Goal: Task Accomplishment & Management: Manage account settings

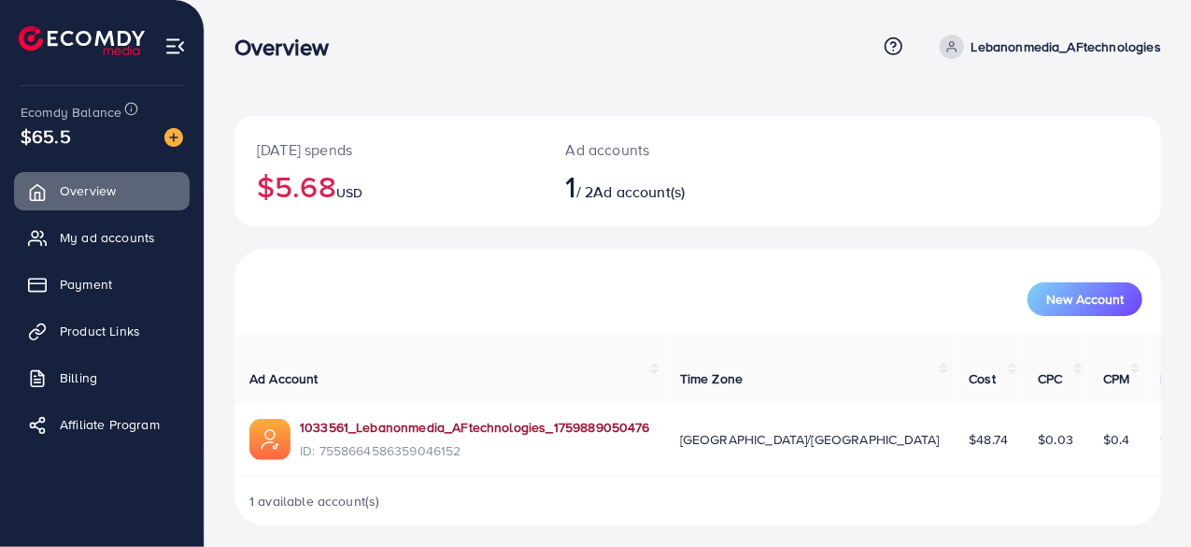
click at [450, 430] on link "1033561_Lebanonmedia_AFtechnologies_1759889050476" at bounding box center [475, 427] width 350 height 19
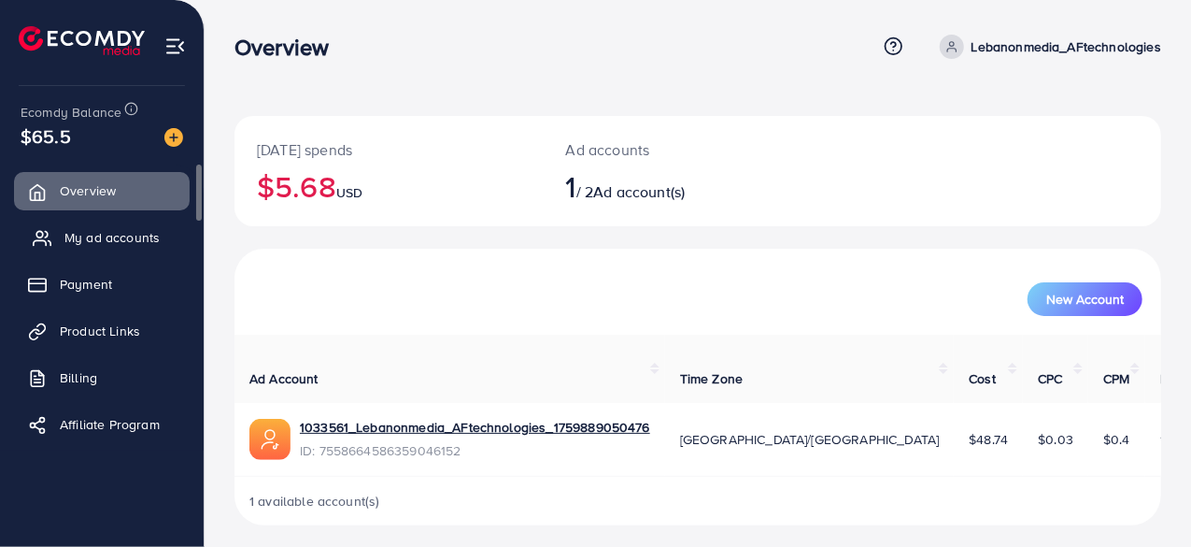
click at [88, 237] on span "My ad accounts" at bounding box center [111, 237] width 95 height 19
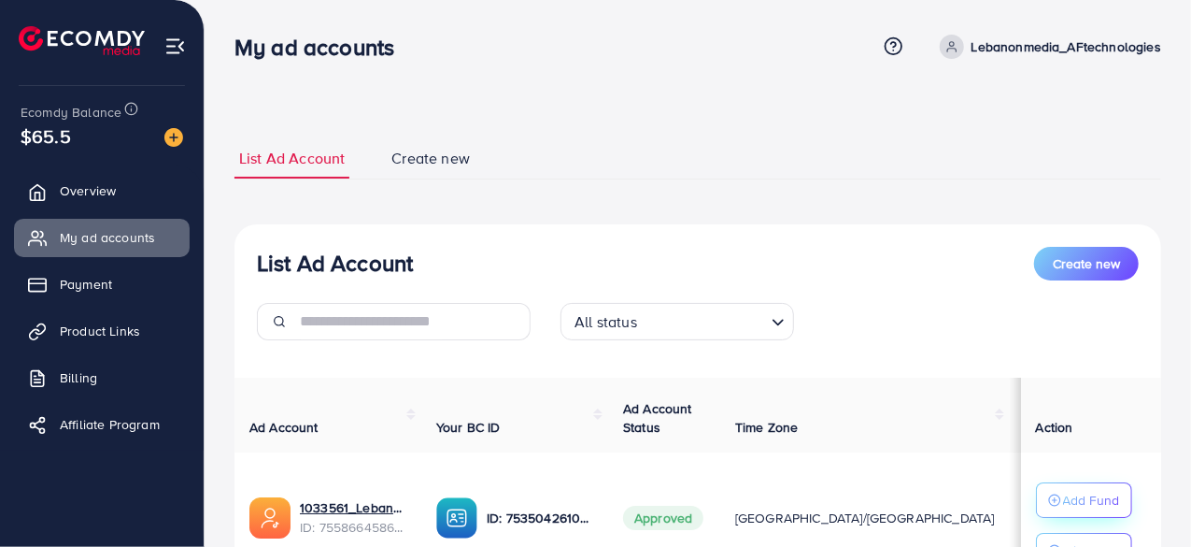
click at [1083, 500] on p "Add Fund" at bounding box center [1091, 500] width 57 height 22
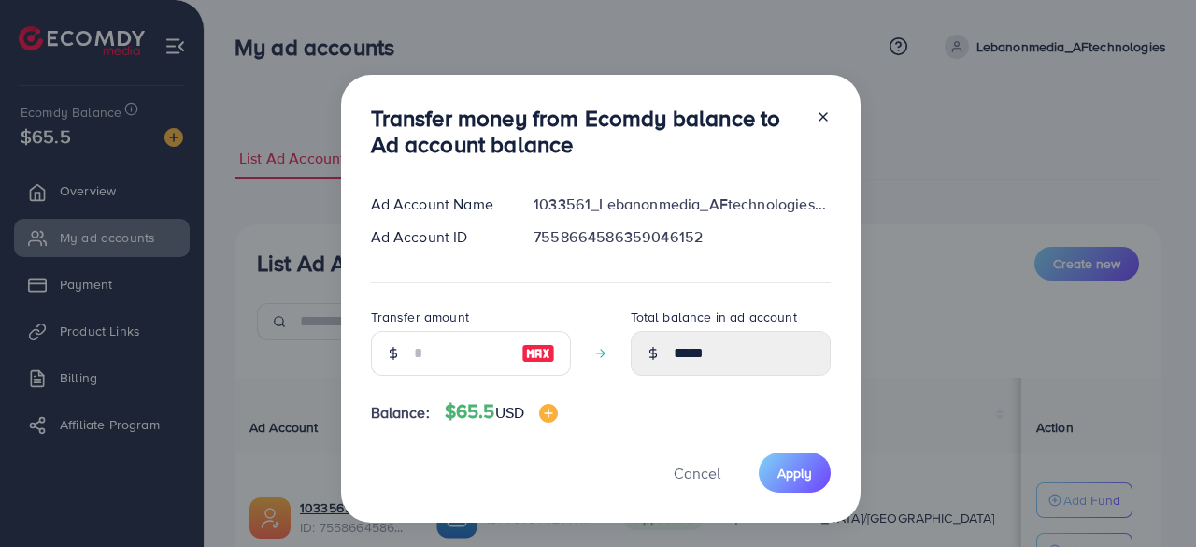
click at [819, 115] on line at bounding box center [822, 116] width 7 height 7
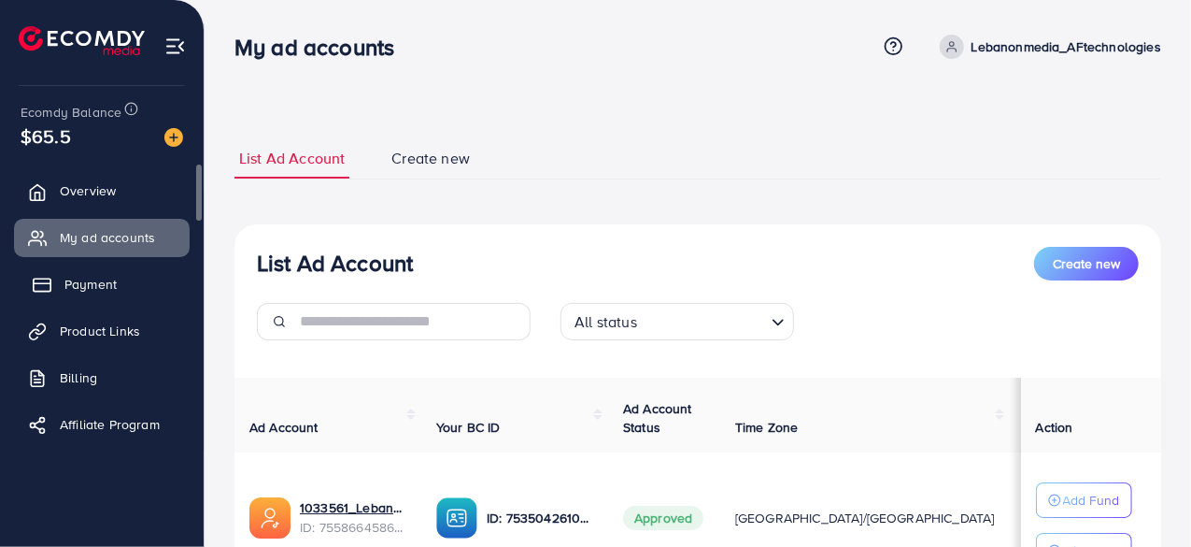
click at [78, 285] on span "Payment" at bounding box center [90, 284] width 52 height 19
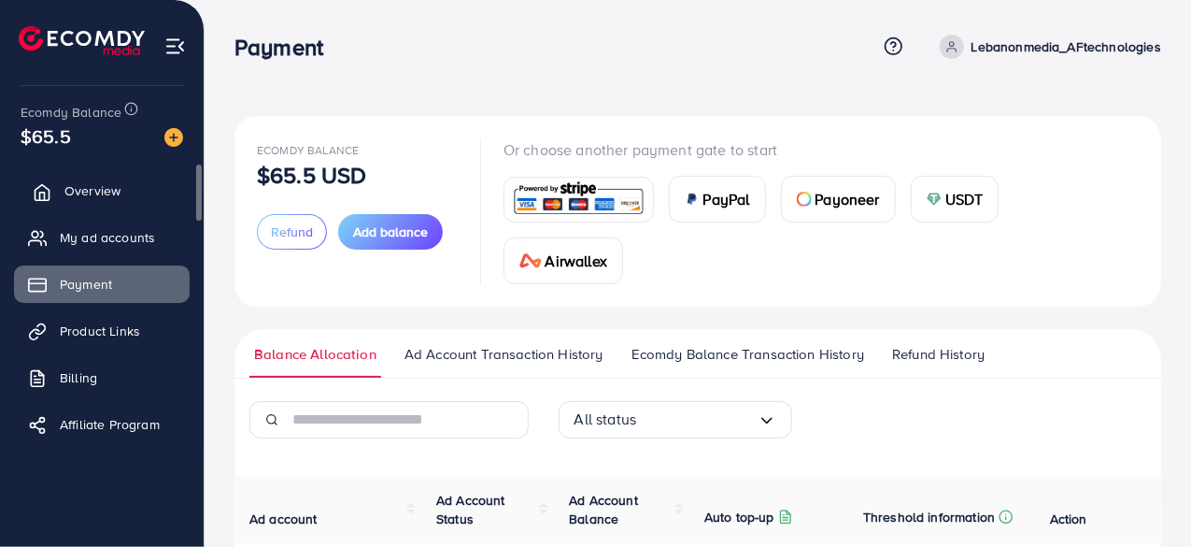
click at [99, 199] on span "Overview" at bounding box center [92, 190] width 56 height 19
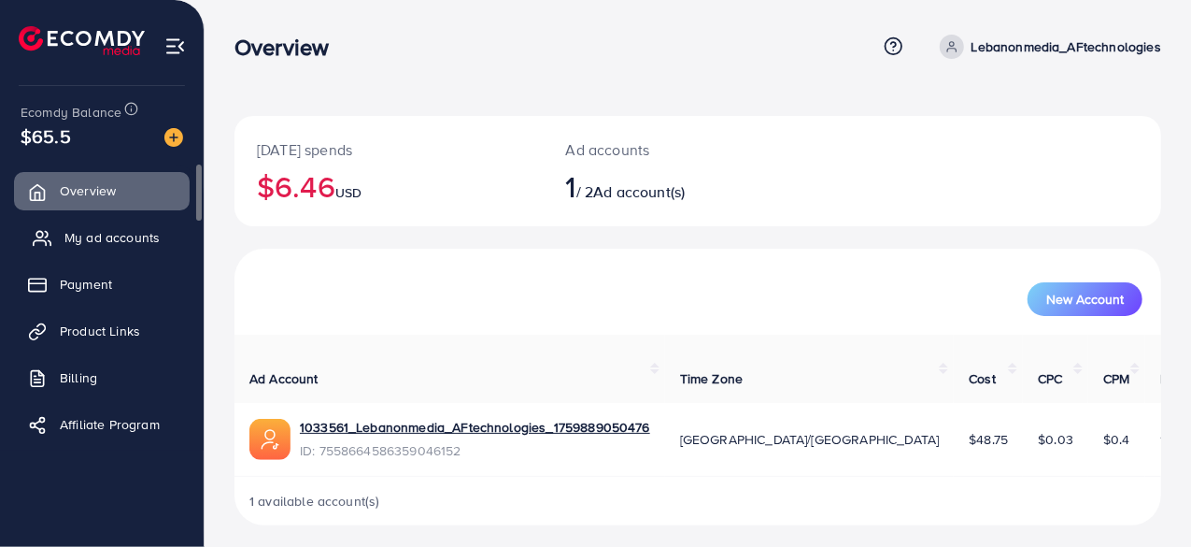
click at [107, 238] on span "My ad accounts" at bounding box center [111, 237] width 95 height 19
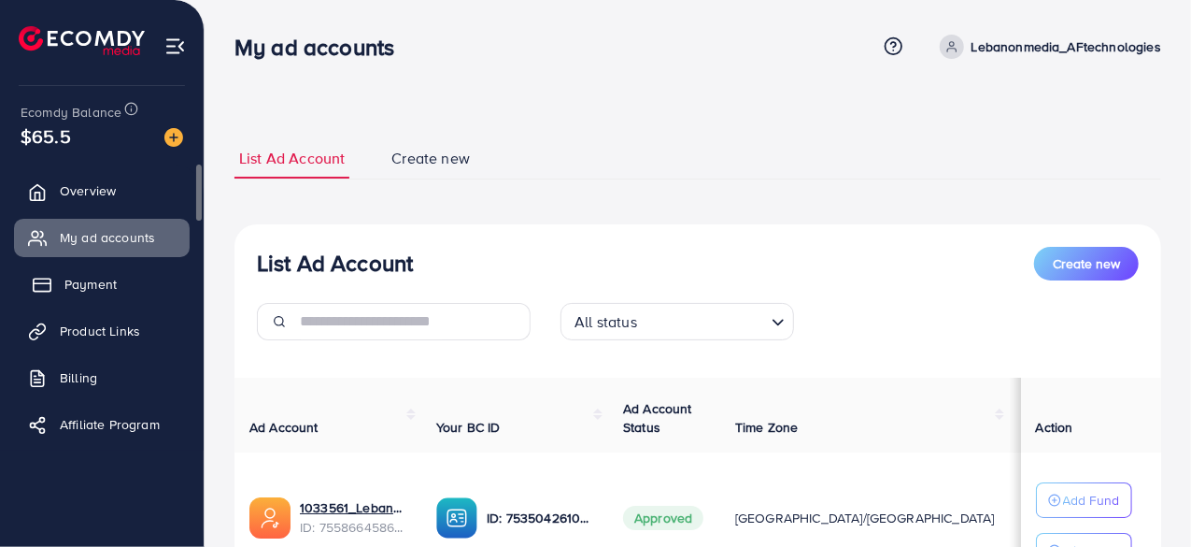
click at [73, 287] on span "Payment" at bounding box center [90, 284] width 52 height 19
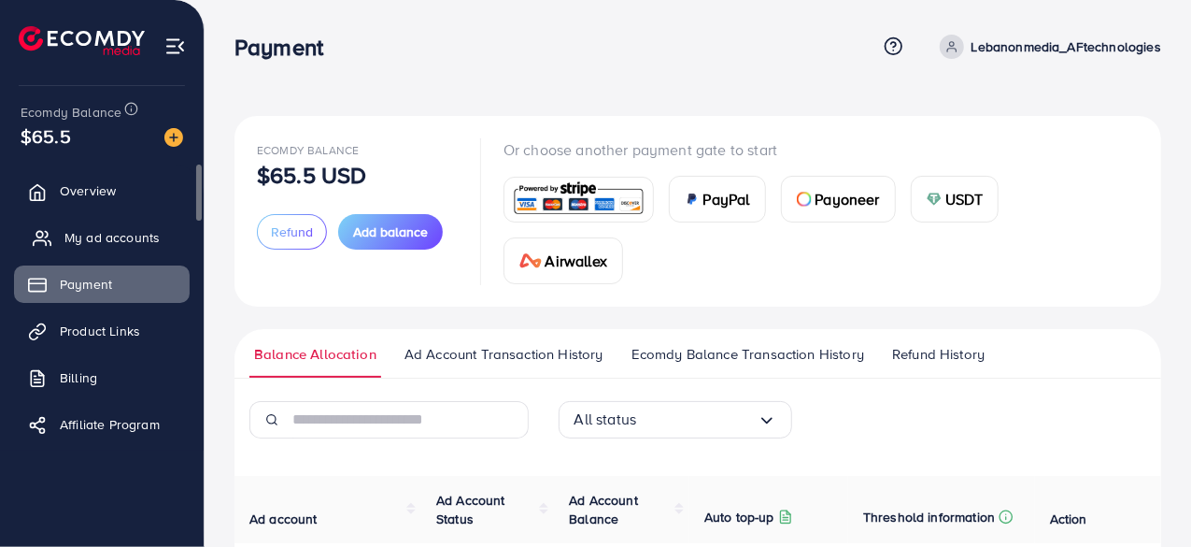
click at [109, 238] on span "My ad accounts" at bounding box center [111, 237] width 95 height 19
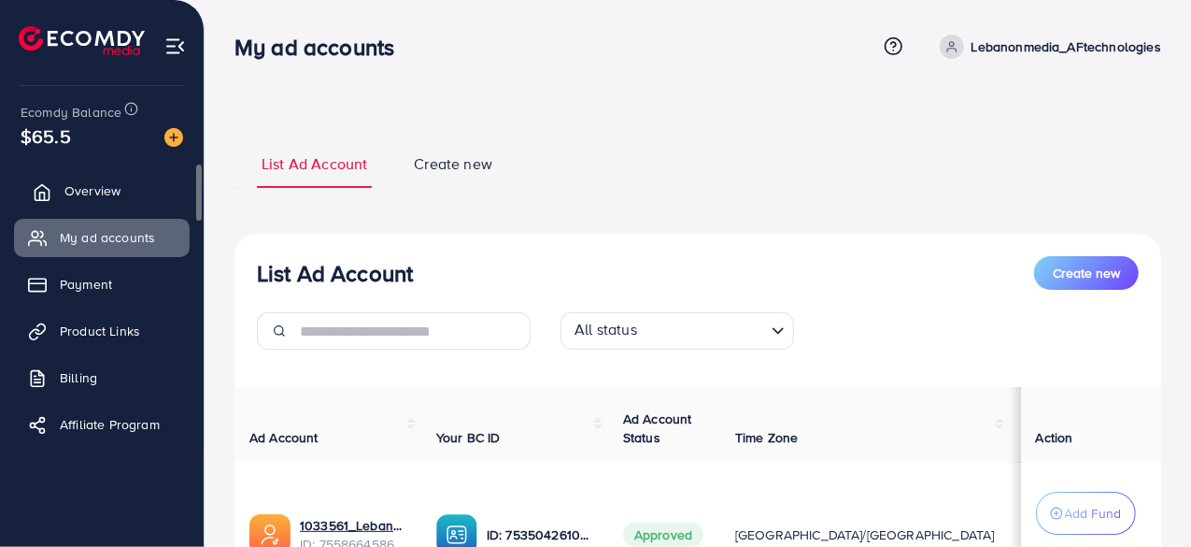
click at [65, 191] on span "Overview" at bounding box center [92, 190] width 56 height 19
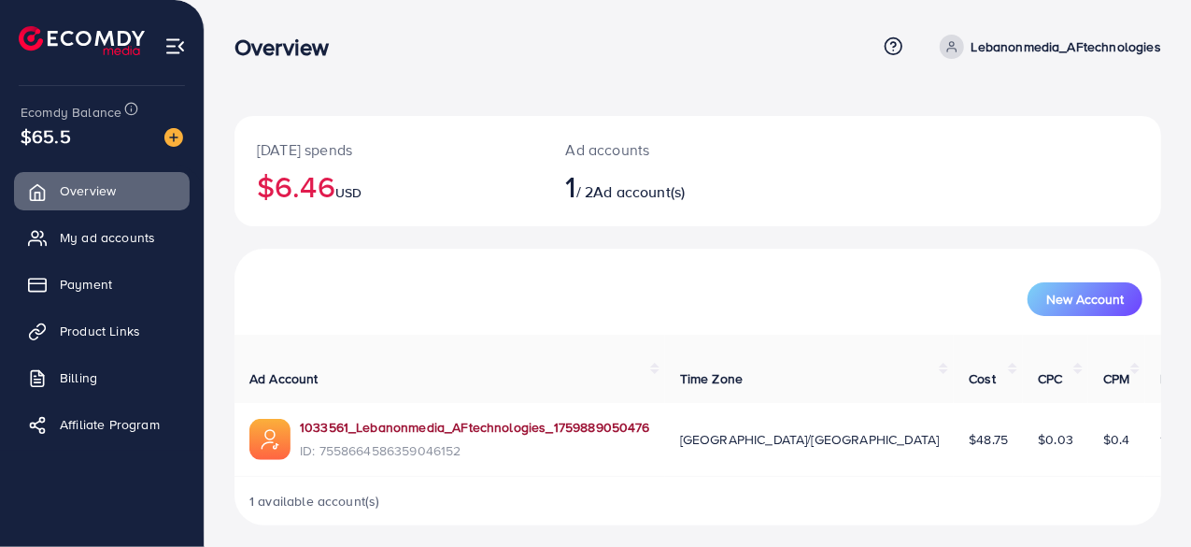
click at [436, 431] on link "1033561_Lebanonmedia_AFtechnologies_1759889050476" at bounding box center [475, 427] width 350 height 19
